Goal: Book appointment/travel/reservation

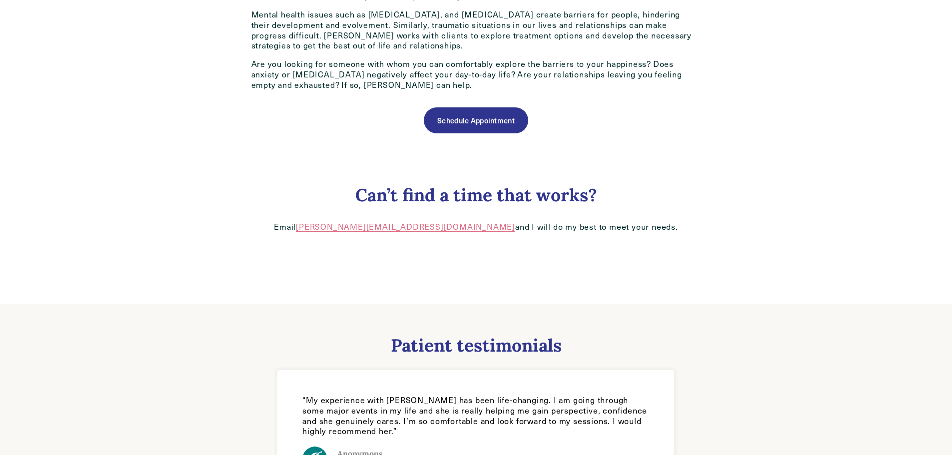
scroll to position [650, 0]
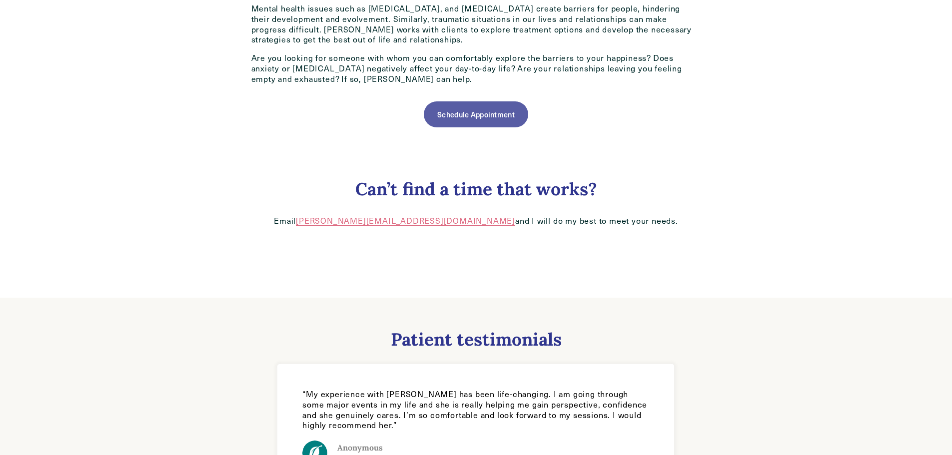
click at [492, 114] on link "Schedule Appointment" at bounding box center [476, 114] width 104 height 26
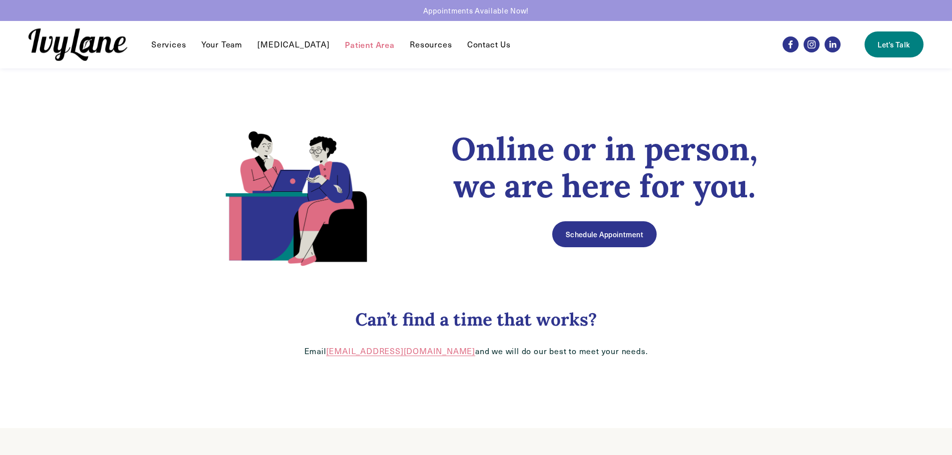
click at [629, 227] on link "Schedule Appointment" at bounding box center [604, 234] width 104 height 26
click at [569, 246] on link "Schedule Appointment" at bounding box center [604, 234] width 104 height 26
